Goal: Task Accomplishment & Management: Use online tool/utility

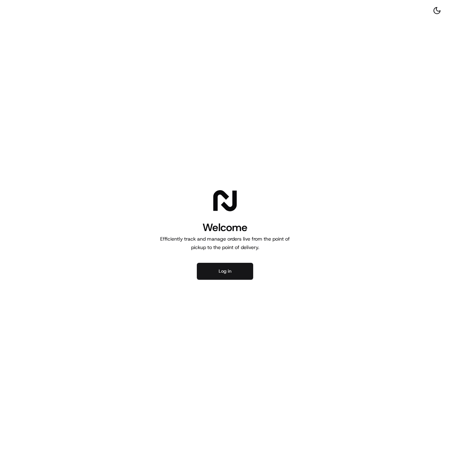
click at [228, 273] on button "Log in" at bounding box center [225, 271] width 56 height 17
